Goal: Navigation & Orientation: Find specific page/section

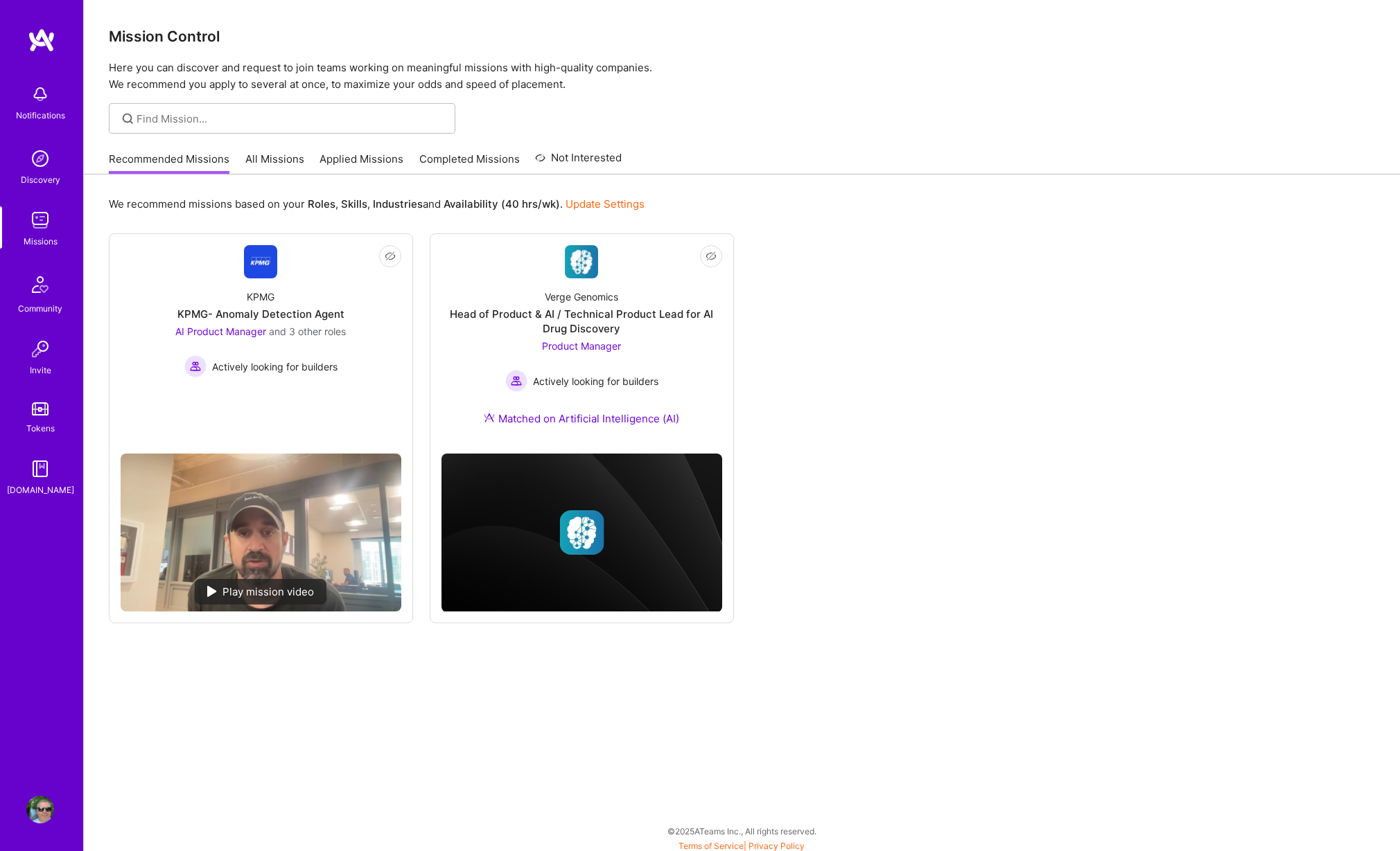
click at [47, 36] on img at bounding box center [42, 41] width 28 height 25
click at [48, 41] on img at bounding box center [42, 41] width 28 height 25
